Goal: Task Accomplishment & Management: Complete application form

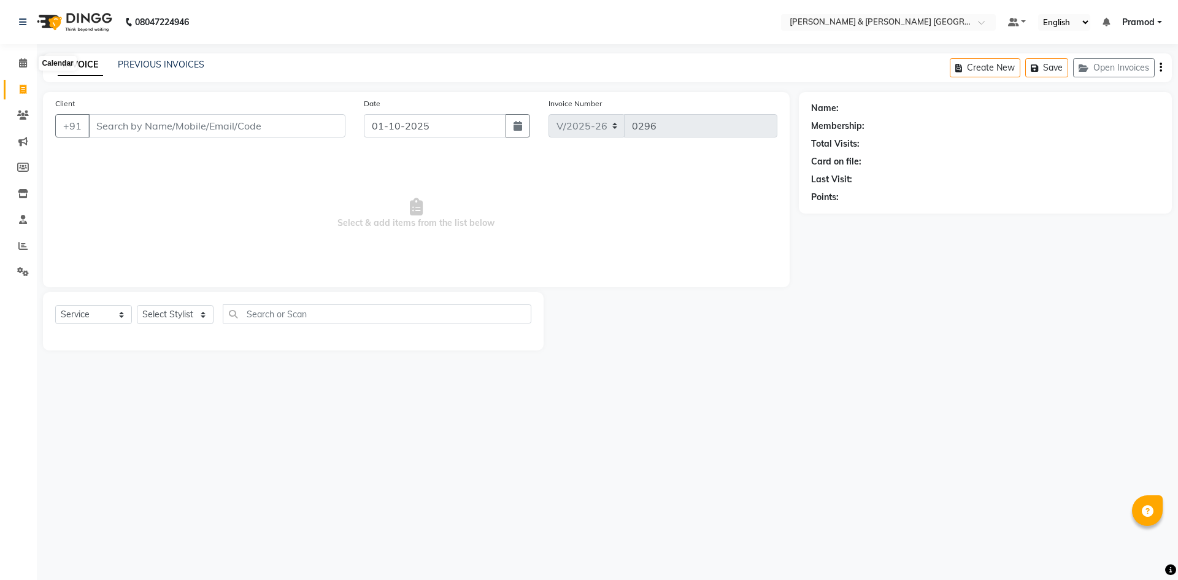
select select "8717"
select select "service"
click at [176, 52] on div "08047224946 Select Location × [PERSON_NAME] & Guy Om [GEOGRAPHIC_DATA], Kowkoor…" at bounding box center [589, 290] width 1178 height 580
click at [184, 83] on main "INVOICE PREVIOUS INVOICES Create New Save Open Invoices Client +91 Date [DATE] …" at bounding box center [607, 210] width 1141 height 315
click at [193, 75] on div "INVOICE PREVIOUS INVOICES Create New Save Open Invoices" at bounding box center [607, 67] width 1129 height 29
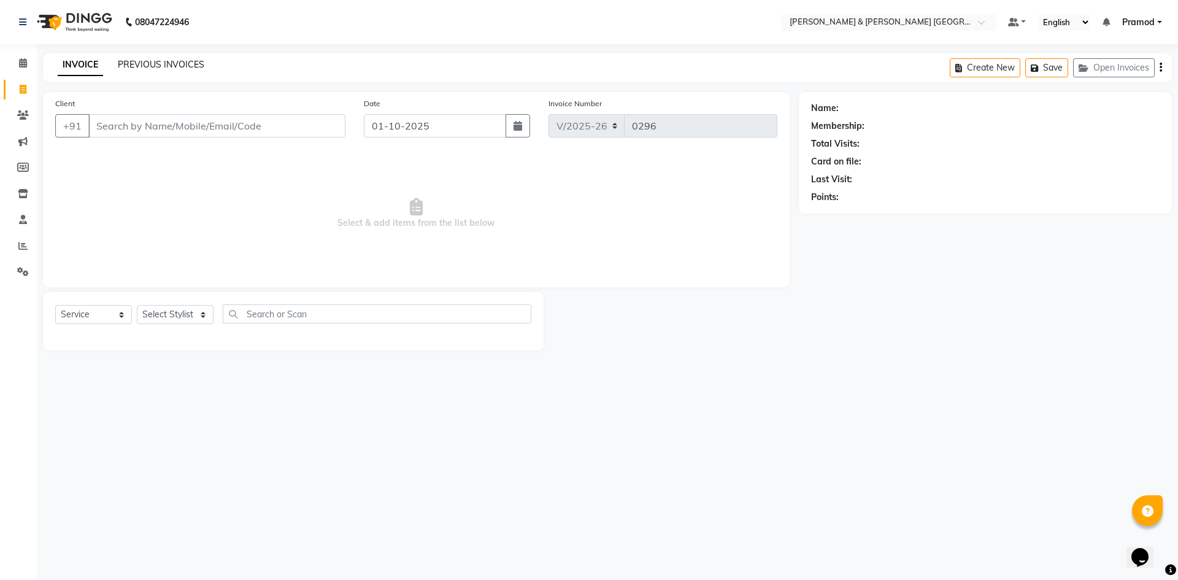
click at [191, 59] on link "PREVIOUS INVOICES" at bounding box center [161, 64] width 87 height 11
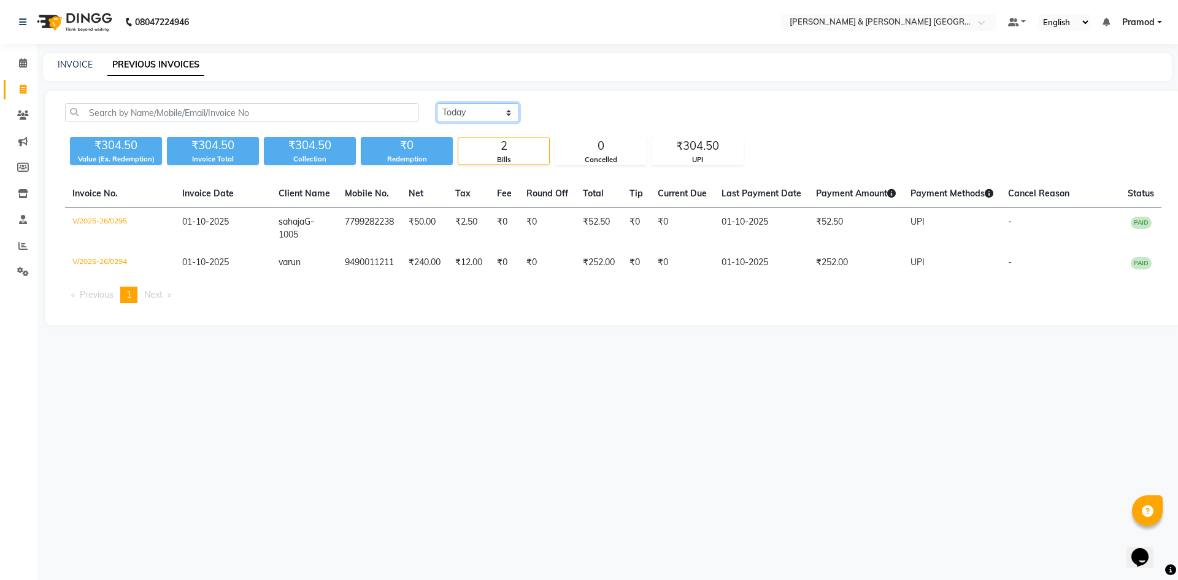
click at [467, 117] on select "[DATE] [DATE] Custom Range" at bounding box center [478, 112] width 82 height 19
select select "range"
click at [437, 103] on select "[DATE] [DATE] Custom Range" at bounding box center [478, 112] width 82 height 19
click at [568, 106] on input "01-10-2025" at bounding box center [578, 112] width 86 height 17
select select "10"
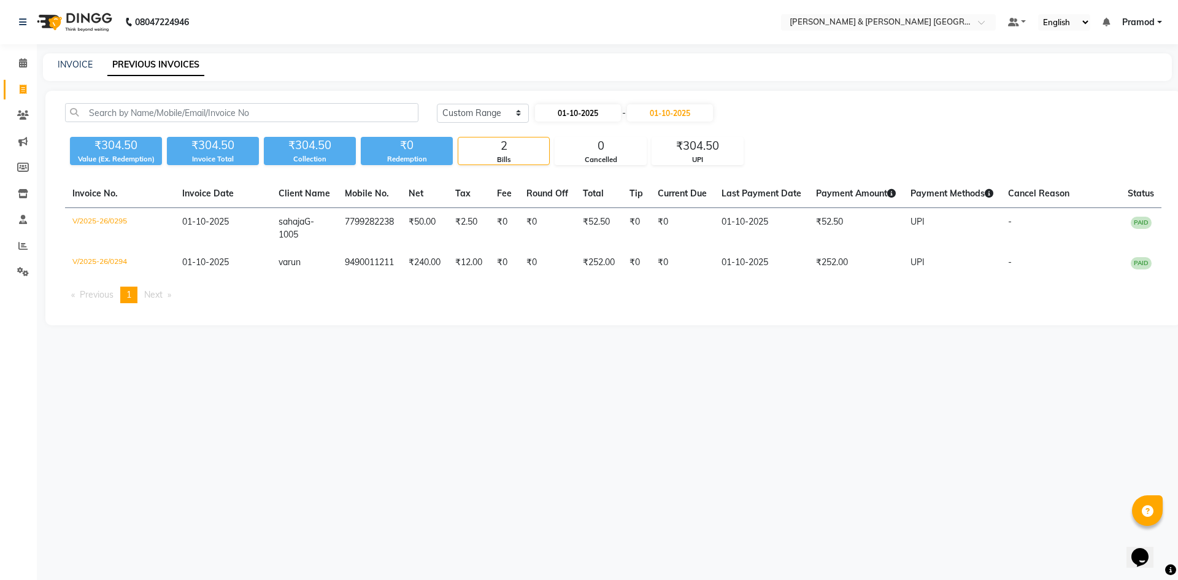
select select "2025"
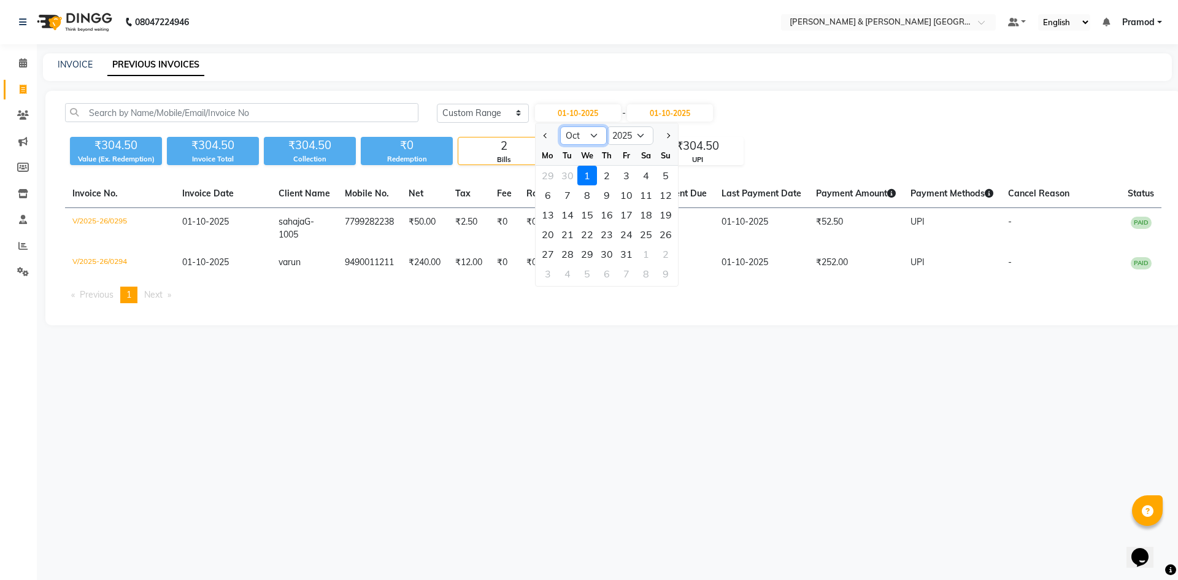
click at [586, 131] on select "Jan Feb Mar Apr May Jun [DATE] Aug Sep Oct Nov Dec" at bounding box center [583, 135] width 47 height 18
select select "9"
click at [560, 126] on select "Jan Feb Mar Apr May Jun [DATE] Aug Sep Oct Nov Dec" at bounding box center [583, 135] width 47 height 18
click at [542, 169] on div "1" at bounding box center [548, 176] width 20 height 20
type input "01-09-2025"
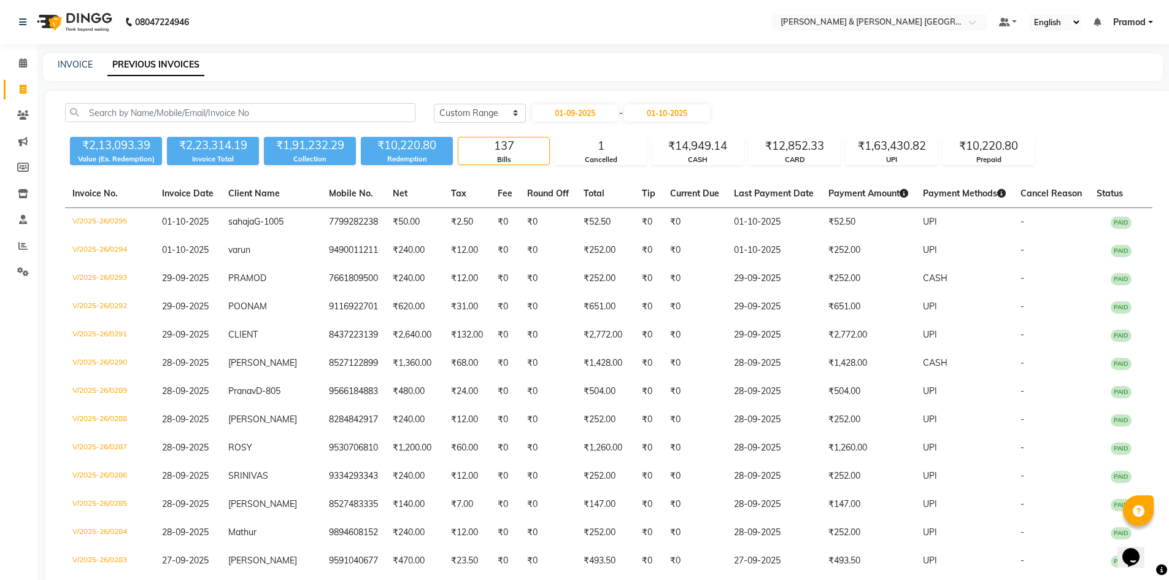
click at [649, 104] on div "[DATE] - [DATE]" at bounding box center [621, 113] width 180 height 20
click at [671, 115] on input "01-10-2025" at bounding box center [667, 112] width 86 height 17
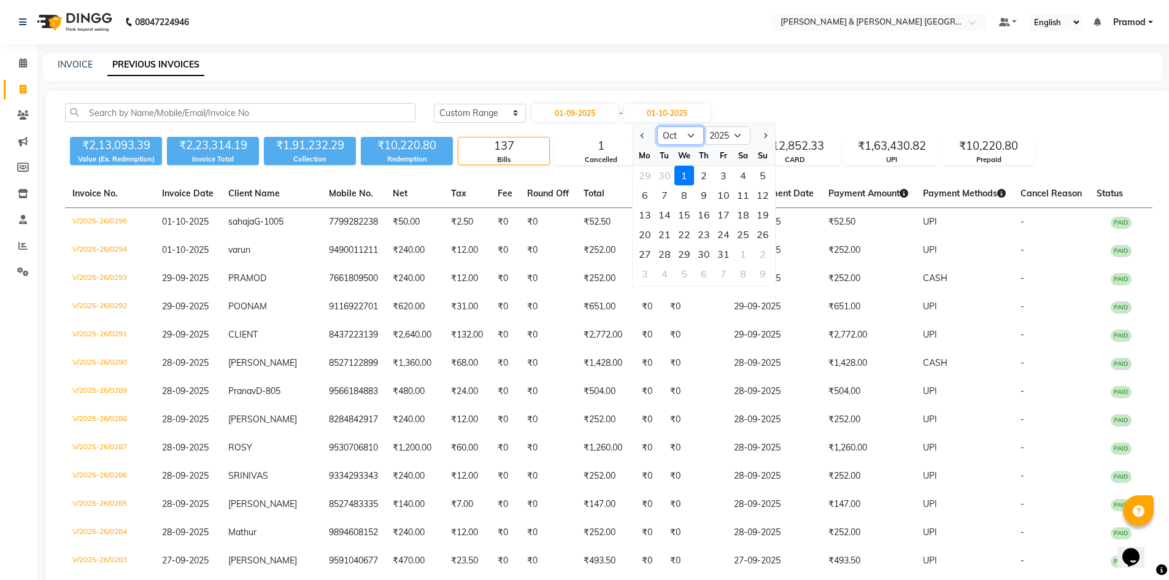
click at [668, 139] on select "Sep Oct Nov Dec" at bounding box center [680, 135] width 47 height 18
select select "9"
click at [657, 126] on select "Sep Oct Nov Dec" at bounding box center [680, 135] width 47 height 18
click at [662, 252] on div "30" at bounding box center [665, 254] width 20 height 20
type input "30-09-2025"
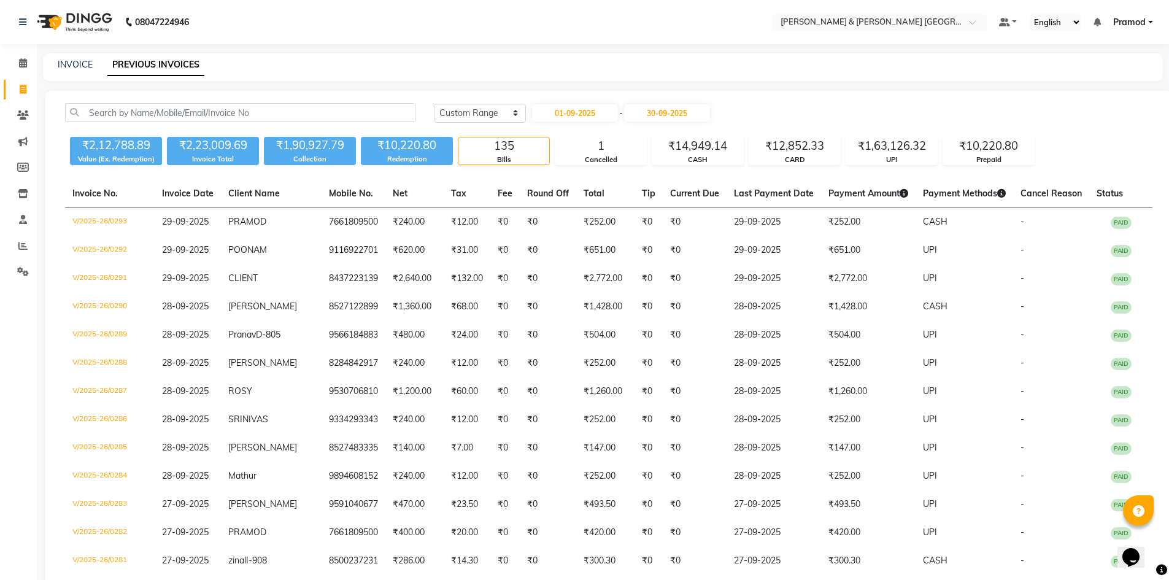
click at [495, 26] on nav "08047224946 Select Location × [PERSON_NAME] & Guy Om [GEOGRAPHIC_DATA], Kowkoor…" at bounding box center [584, 22] width 1169 height 44
click at [480, 110] on select "[DATE] [DATE] Custom Range" at bounding box center [480, 113] width 92 height 19
select select "[DATE]"
click at [434, 104] on select "[DATE] [DATE] Custom Range" at bounding box center [480, 113] width 92 height 19
click at [511, 18] on nav "08047224946 Select Location × [PERSON_NAME] & Guy Om [GEOGRAPHIC_DATA], Kowkoor…" at bounding box center [584, 22] width 1169 height 44
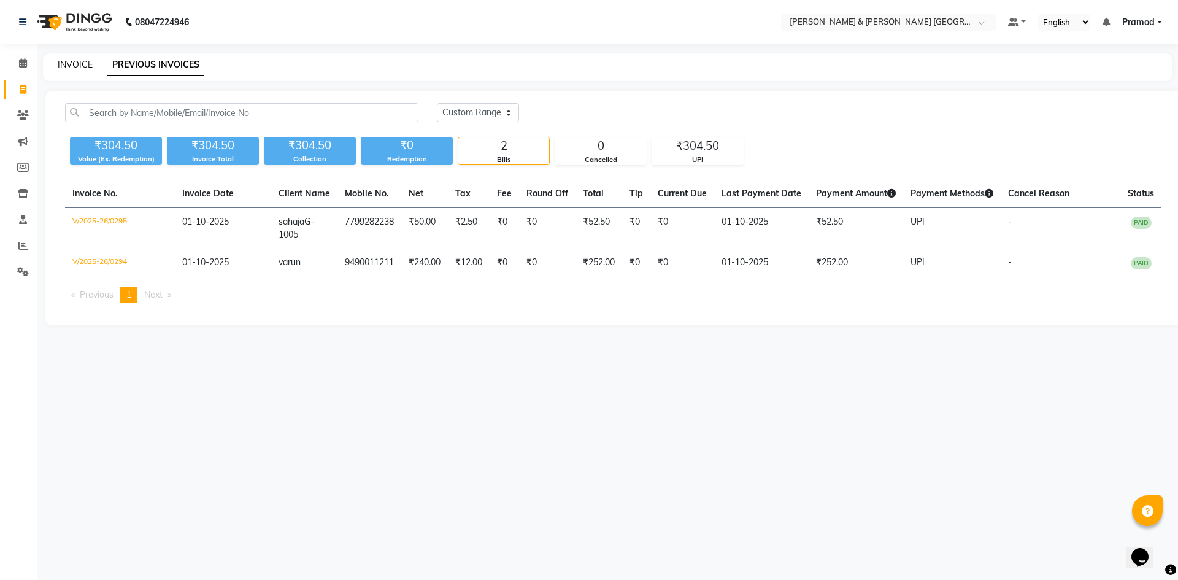
click at [90, 62] on link "INVOICE" at bounding box center [75, 64] width 35 height 11
select select "8717"
select select "service"
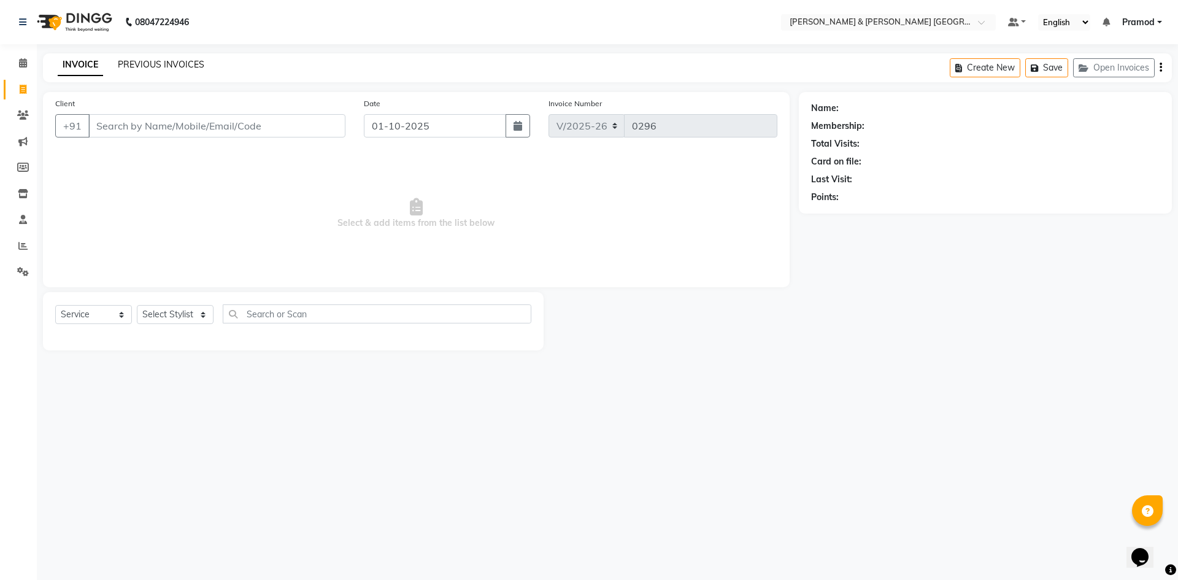
click at [159, 60] on link "PREVIOUS INVOICES" at bounding box center [161, 64] width 87 height 11
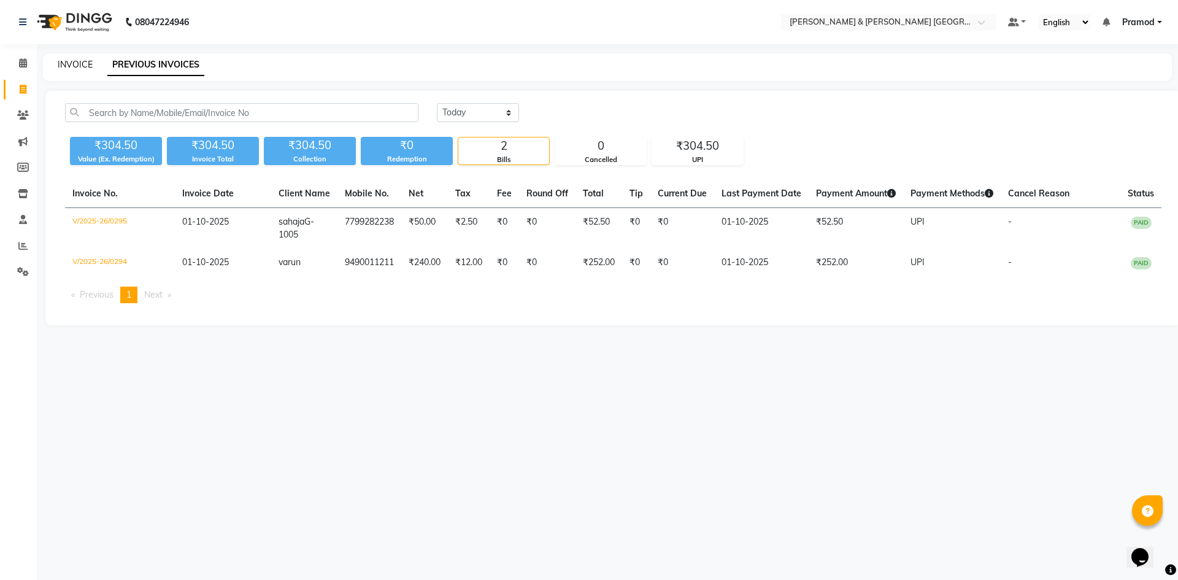
click at [69, 61] on link "INVOICE" at bounding box center [75, 64] width 35 height 11
select select "service"
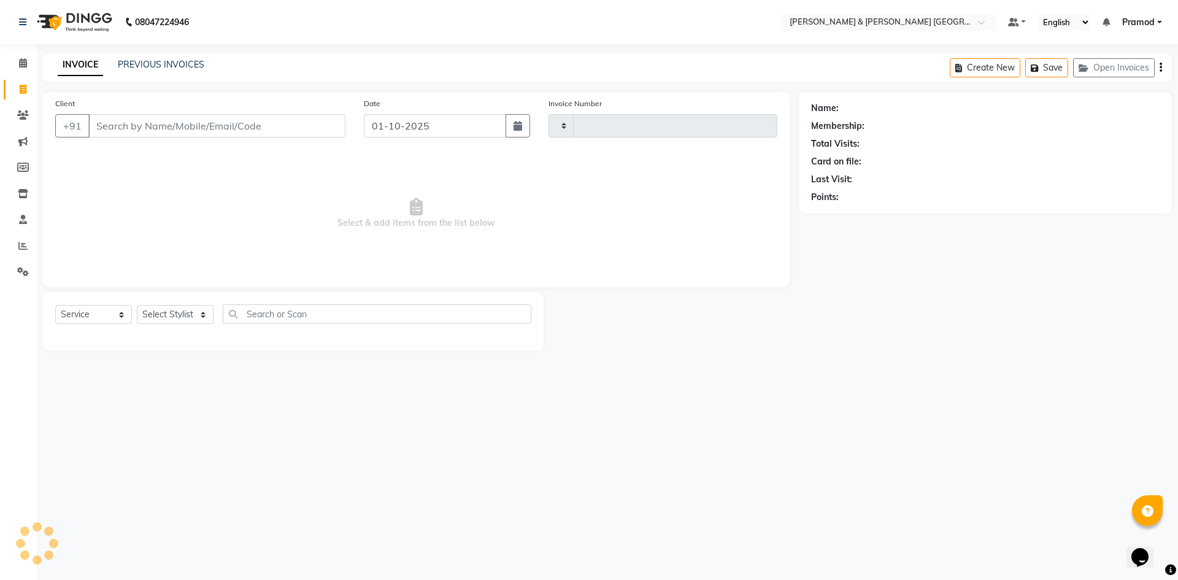
type input "0296"
select select "8717"
click at [178, 56] on div "INVOICE PREVIOUS INVOICES Create New Save Open Invoices" at bounding box center [607, 67] width 1129 height 29
click at [142, 64] on link "PREVIOUS INVOICES" at bounding box center [161, 64] width 87 height 11
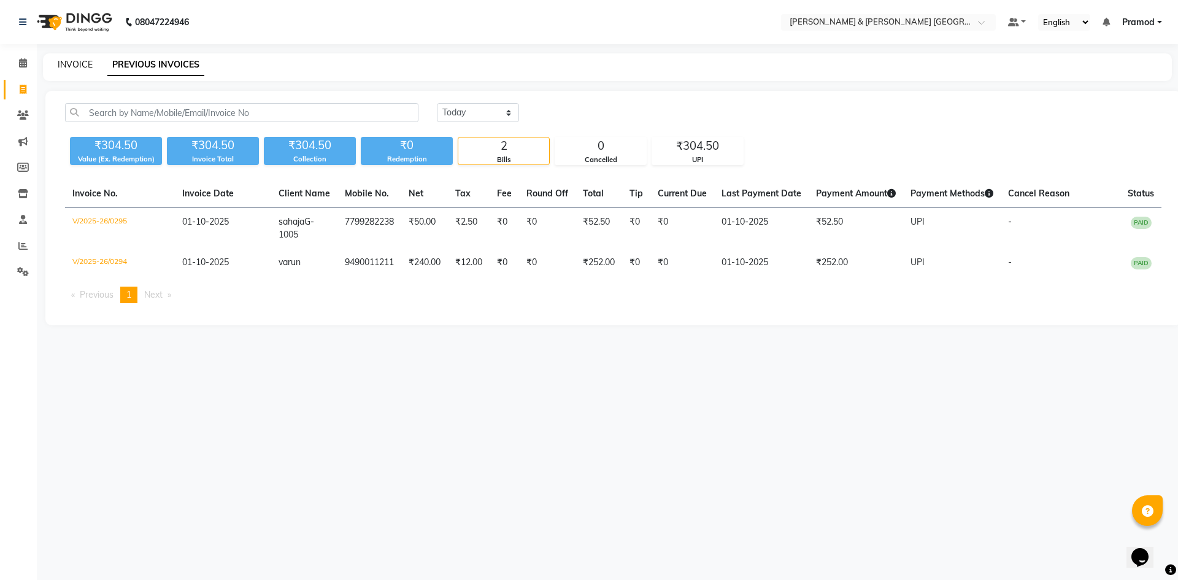
click at [88, 64] on link "INVOICE" at bounding box center [75, 64] width 35 height 11
select select "8717"
select select "service"
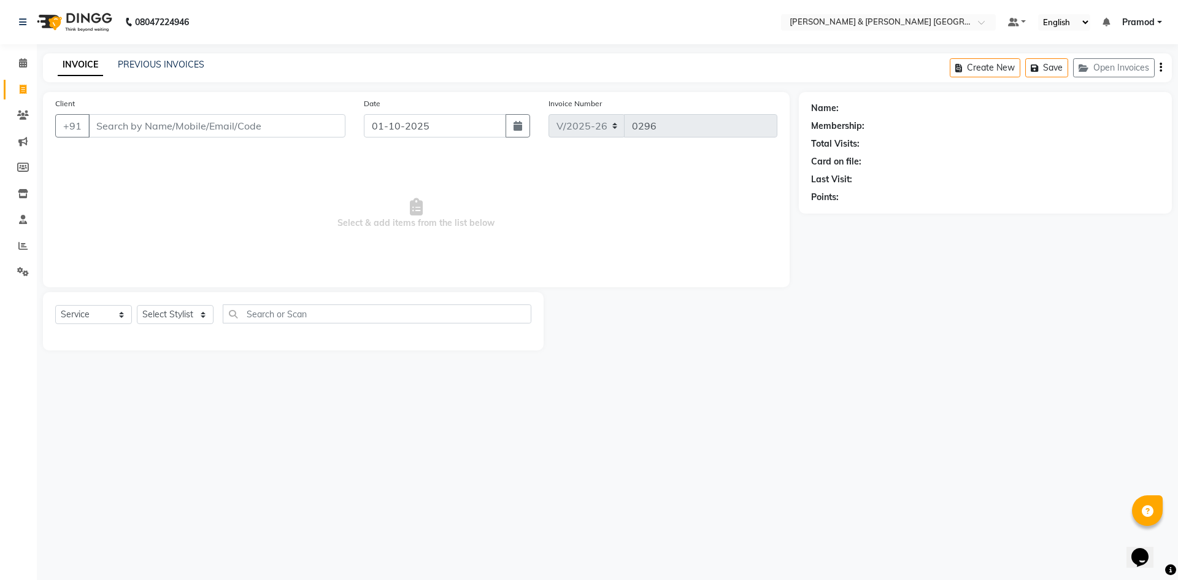
click at [182, 75] on div "INVOICE PREVIOUS INVOICES Create New Save Open Invoices" at bounding box center [607, 67] width 1129 height 29
click at [202, 63] on link "PREVIOUS INVOICES" at bounding box center [161, 64] width 87 height 11
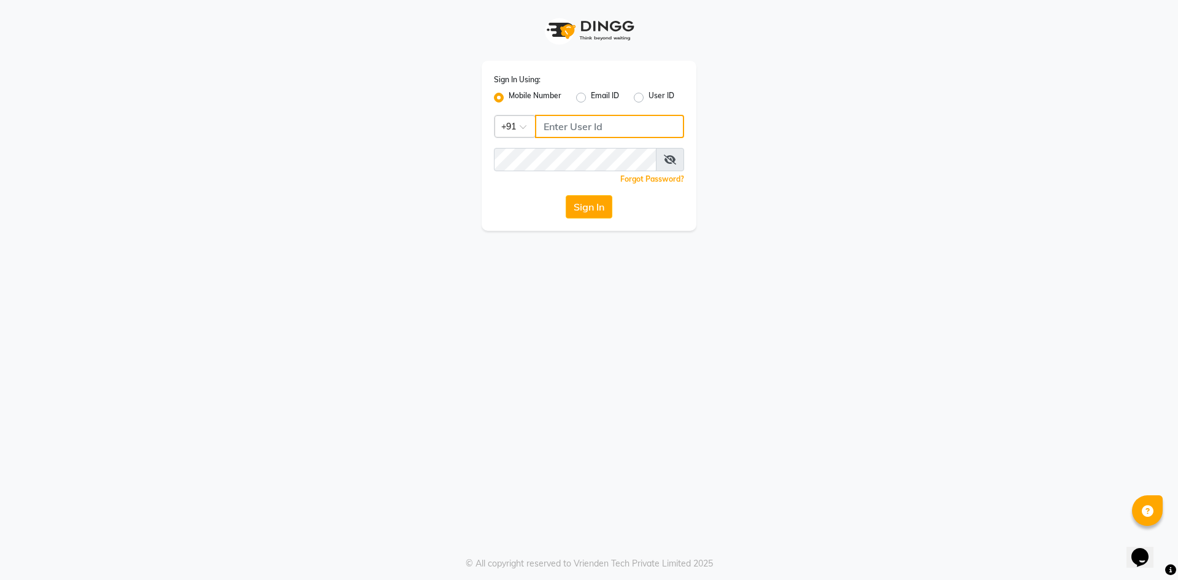
click at [580, 126] on input "Username" at bounding box center [609, 126] width 149 height 23
type input "7661809500"
click at [615, 201] on div "Sign In" at bounding box center [589, 206] width 190 height 23
click at [601, 209] on button "Sign In" at bounding box center [589, 206] width 47 height 23
click at [598, 212] on button "Sign In" at bounding box center [589, 206] width 47 height 23
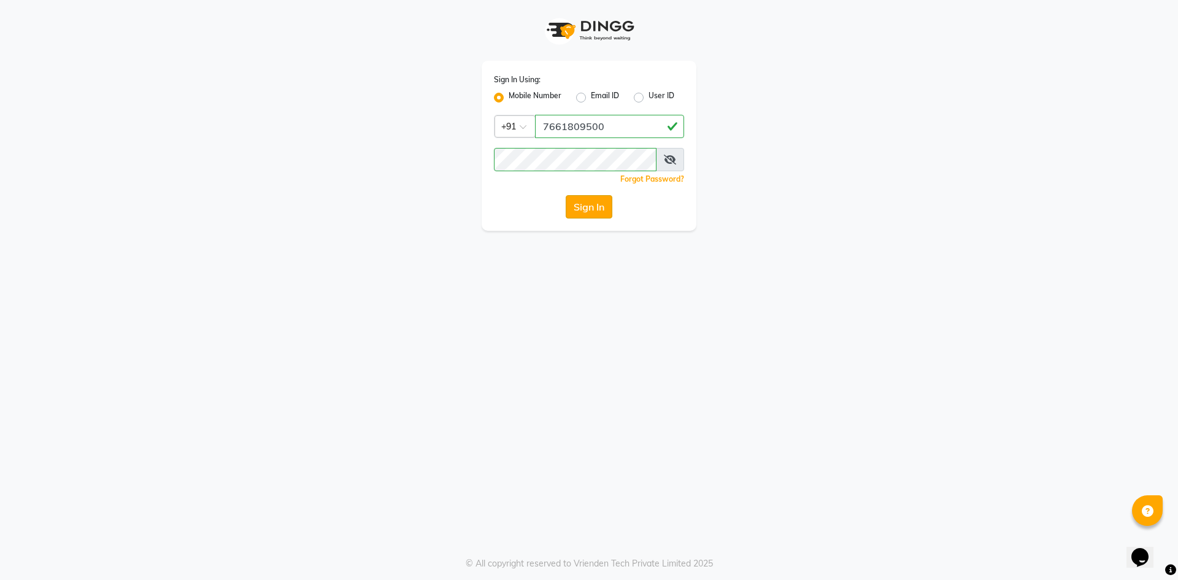
click at [575, 207] on button "Sign In" at bounding box center [589, 206] width 47 height 23
click at [591, 211] on button "Sign In" at bounding box center [589, 206] width 47 height 23
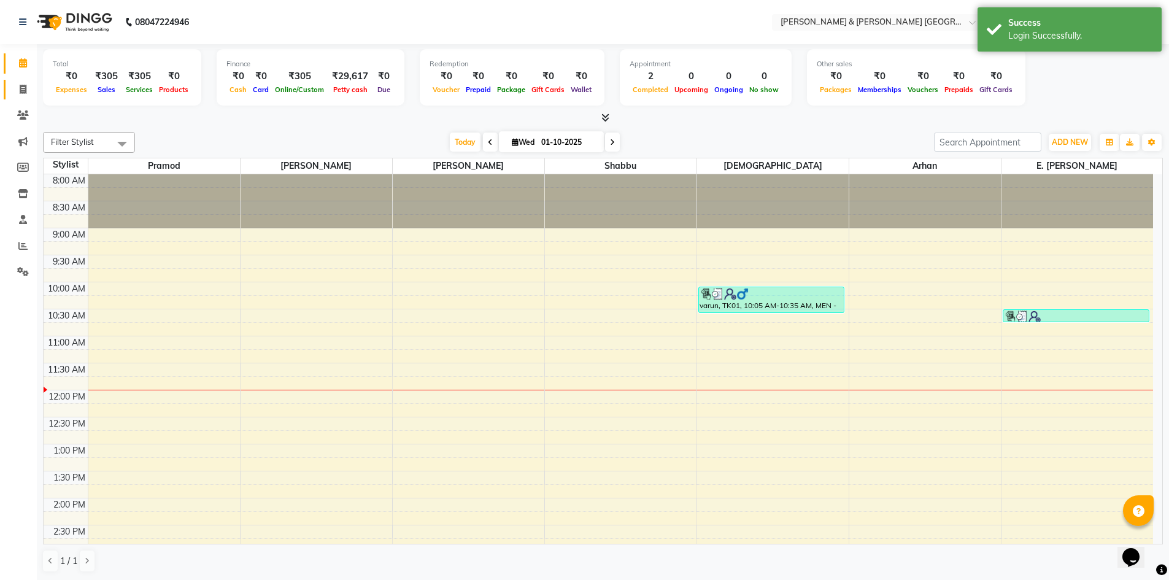
click at [23, 85] on icon at bounding box center [23, 89] width 7 height 9
select select "8717"
select select "service"
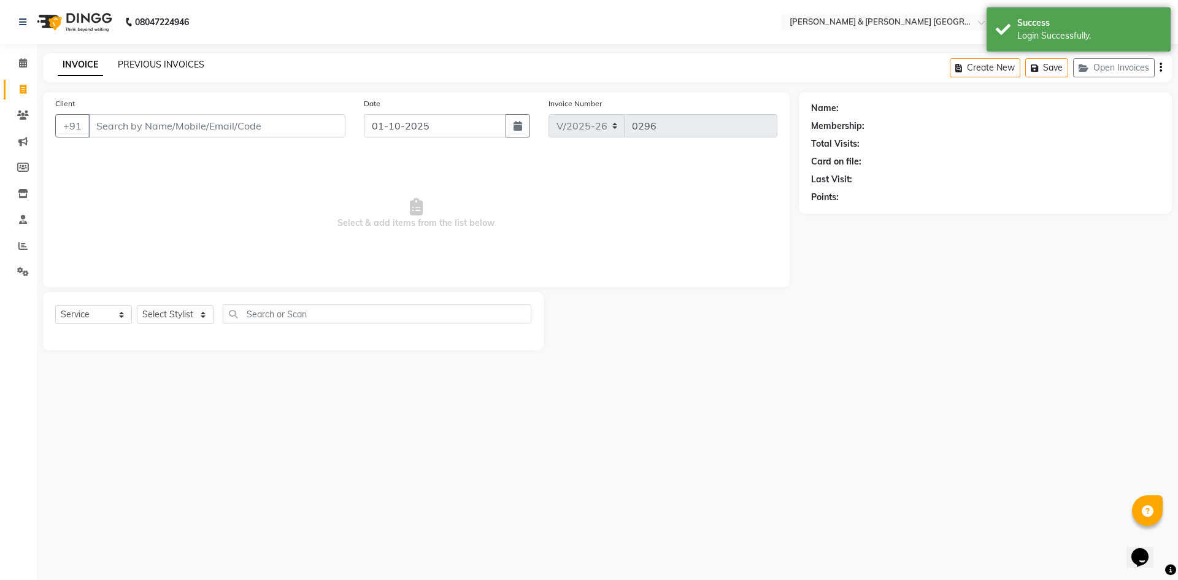
click at [147, 68] on link "PREVIOUS INVOICES" at bounding box center [161, 64] width 87 height 11
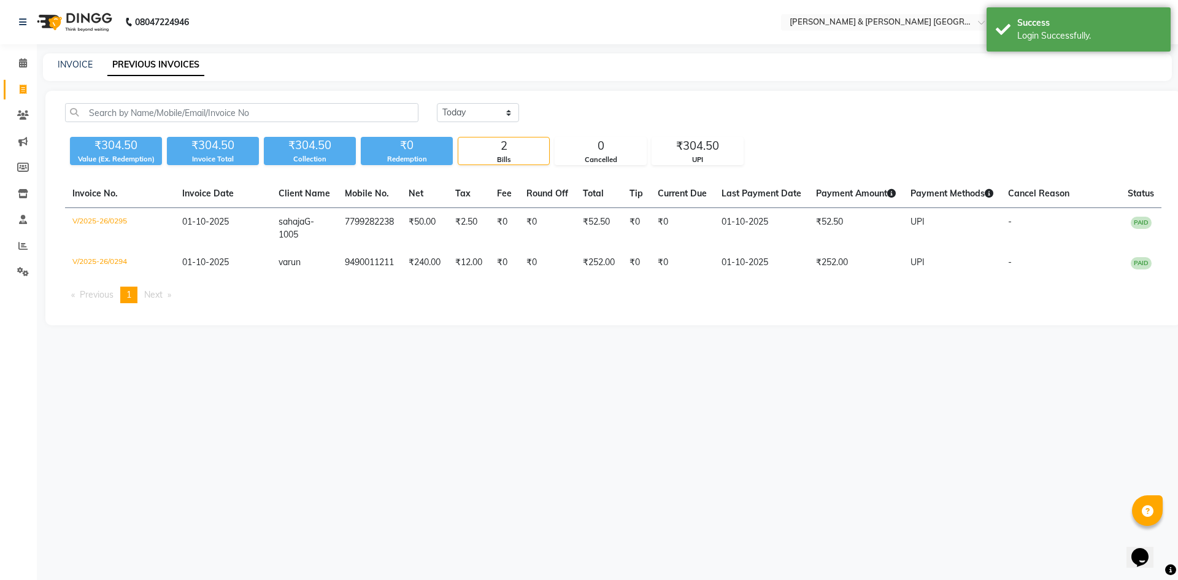
click at [312, 62] on div "INVOICE PREVIOUS INVOICES" at bounding box center [600, 64] width 1114 height 13
